Goal: Download file/media

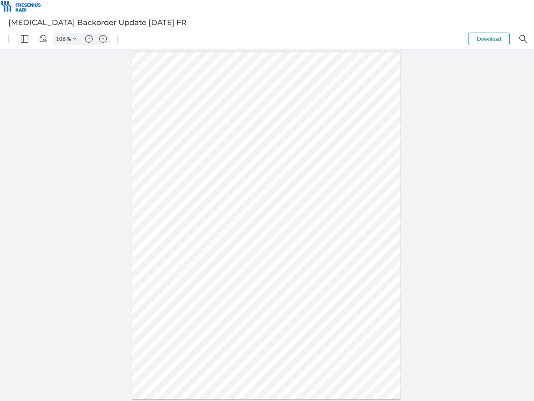
click at [25, 39] on img "Panel" at bounding box center [25, 39] width 8 height 8
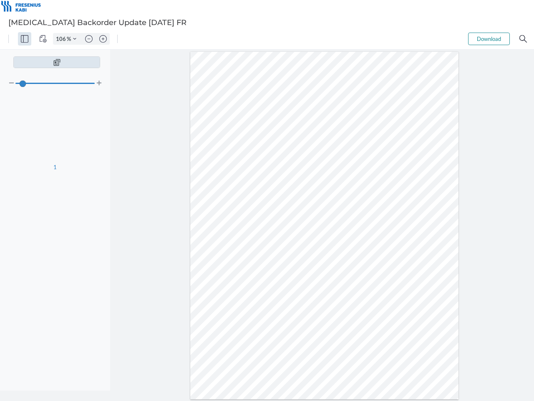
click at [43, 39] on img "View Controls" at bounding box center [43, 39] width 8 height 8
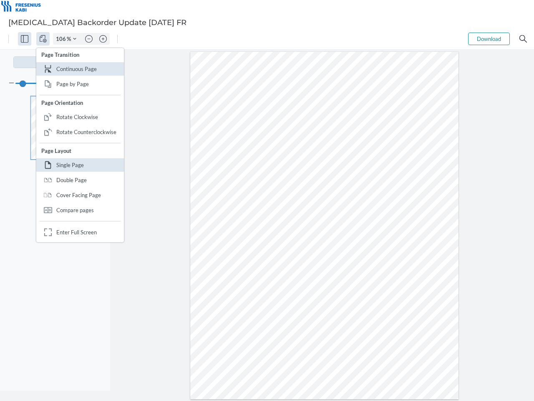
click at [62, 39] on input "106" at bounding box center [59, 39] width 13 height 8
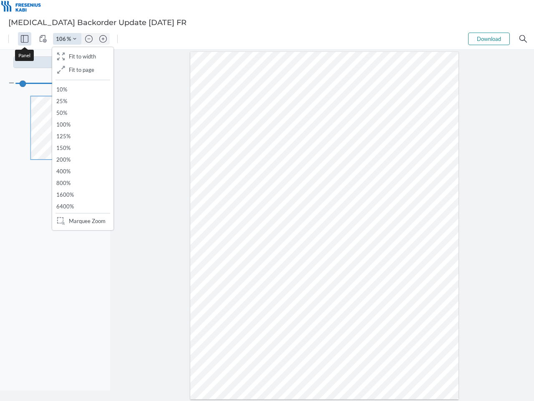
click at [75, 39] on img "Zoom Controls" at bounding box center [74, 38] width 3 height 3
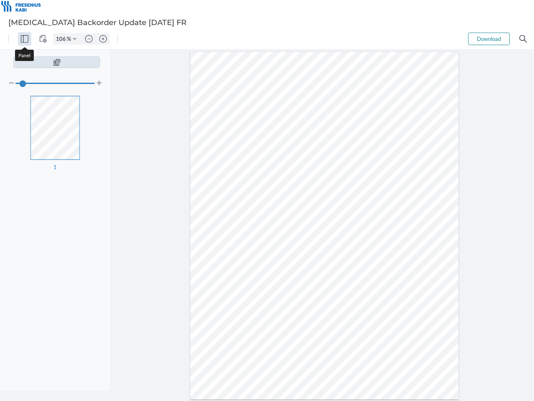
click at [89, 39] on img "Zoom out" at bounding box center [89, 39] width 8 height 8
click at [103, 39] on img "Zoom in" at bounding box center [103, 39] width 8 height 8
type input "106"
click at [489, 39] on button "Download" at bounding box center [489, 39] width 42 height 13
click at [523, 39] on img "Search" at bounding box center [524, 39] width 8 height 8
